Goal: Find contact information: Find contact information

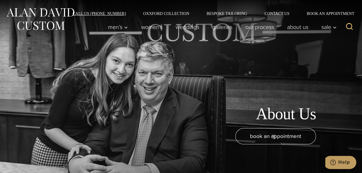
click at [103, 13] on link "Call Us [PHONE_NUMBER]" at bounding box center [99, 14] width 71 height 4
click at [109, 12] on link "Call Us [PHONE_NUMBER]" at bounding box center [99, 14] width 71 height 4
click at [277, 13] on link "Contact Us" at bounding box center [277, 14] width 42 height 4
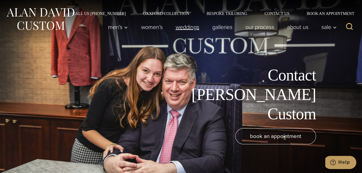
click at [186, 27] on link "weddings" at bounding box center [187, 27] width 37 height 12
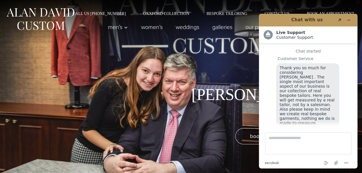
scroll to position [7, 0]
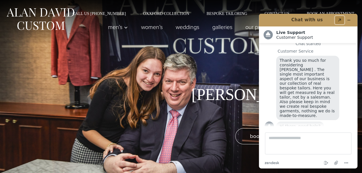
click at [340, 19] on icon "Popout" at bounding box center [339, 20] width 3 height 3
